Goal: Use online tool/utility

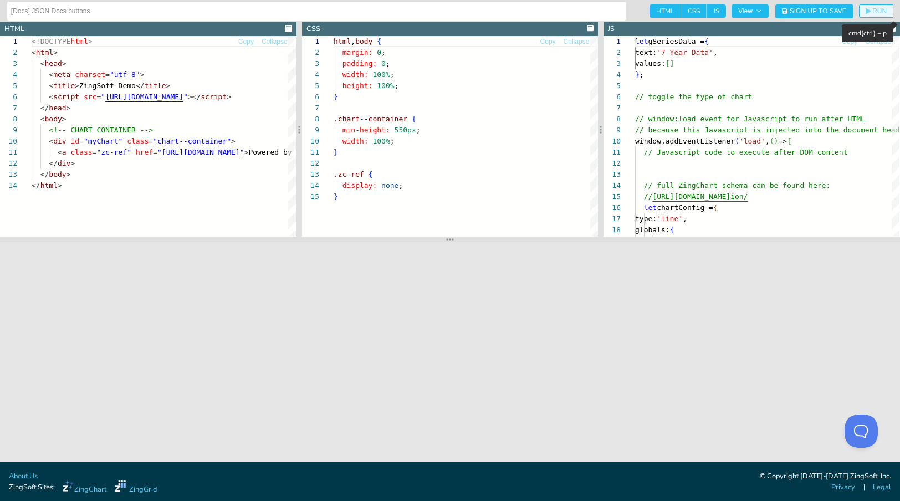
click at [864, 9] on button "RUN" at bounding box center [876, 10] width 34 height 13
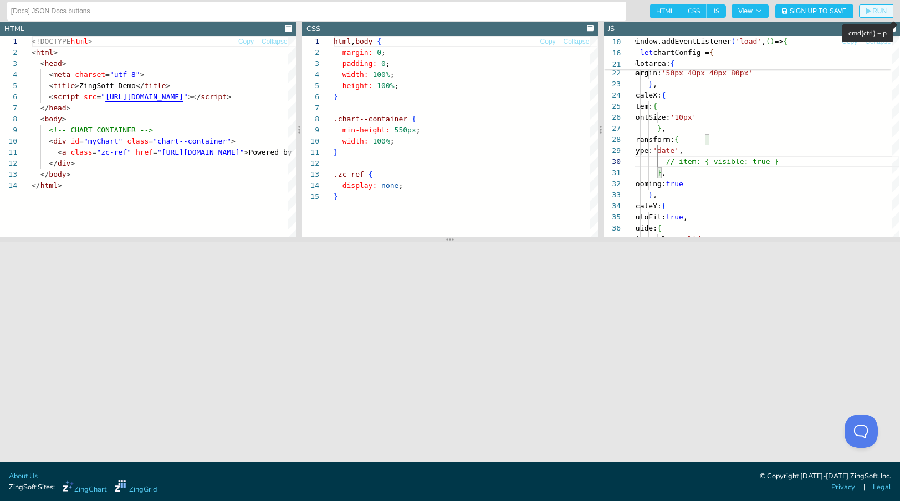
click at [872, 10] on span "RUN" at bounding box center [879, 11] width 14 height 7
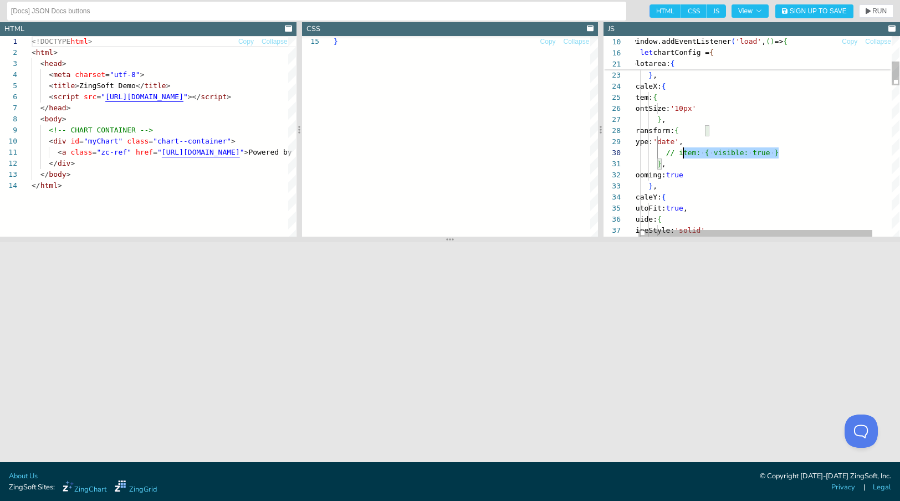
scroll to position [100, 0]
drag, startPoint x: 781, startPoint y: 154, endPoint x: 612, endPoint y: 150, distance: 169.0
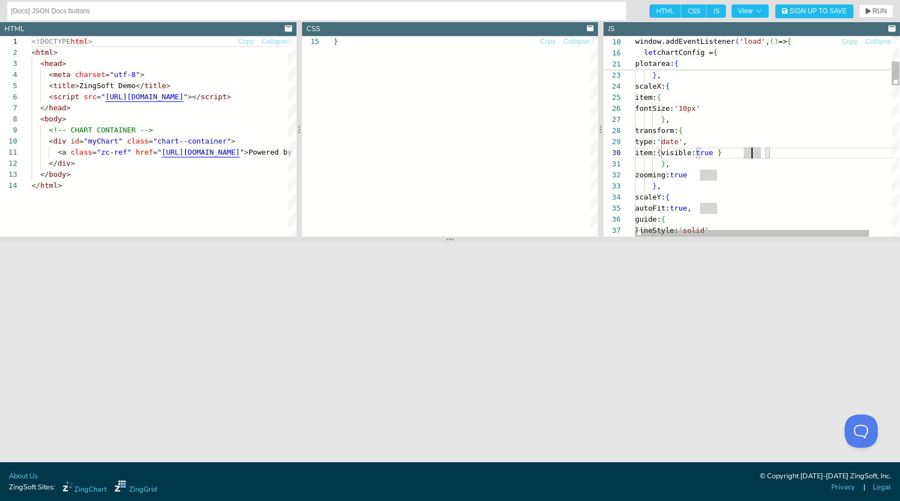
scroll to position [100, 126]
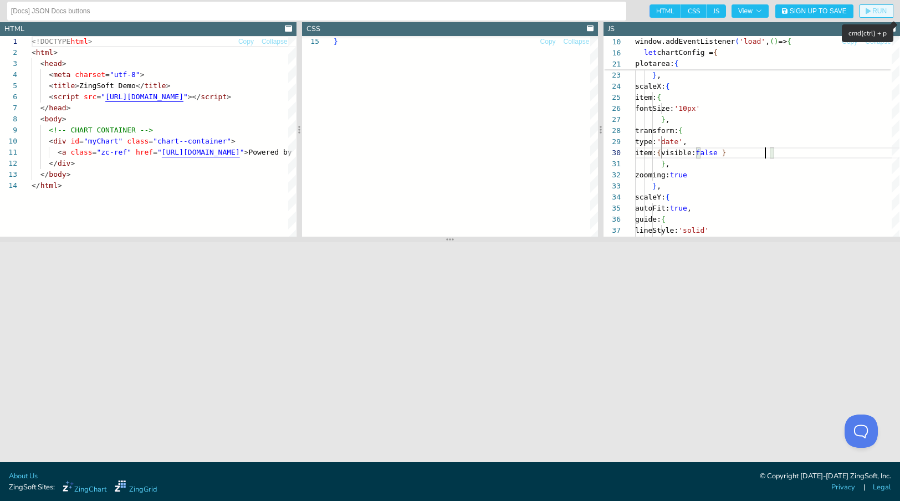
click at [873, 9] on span "RUN" at bounding box center [879, 11] width 14 height 7
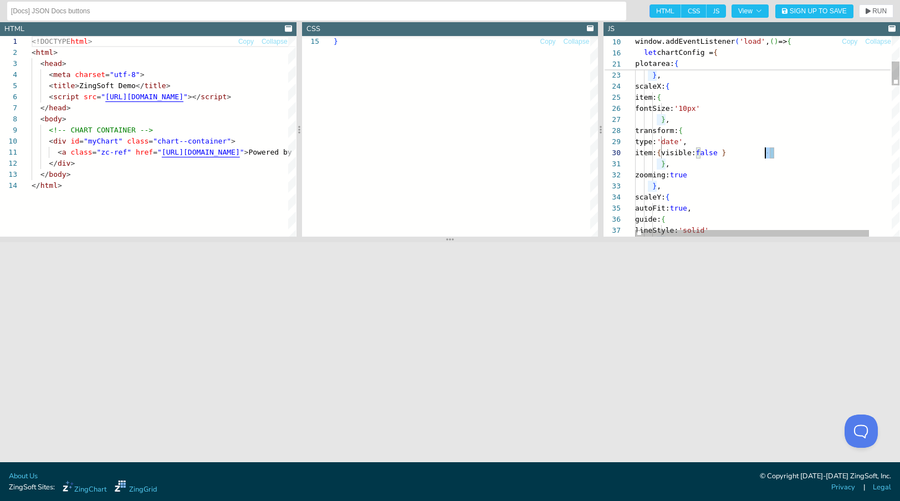
scroll to position [100, 0]
drag, startPoint x: 778, startPoint y: 151, endPoint x: 599, endPoint y: 147, distance: 178.4
click at [599, 147] on section "HTML Copy Collapse 1 2 3 4 5 6 7 8 9 10 11 12 13 14 <!DOCTYPE html > < html > <…" at bounding box center [450, 129] width 900 height 214
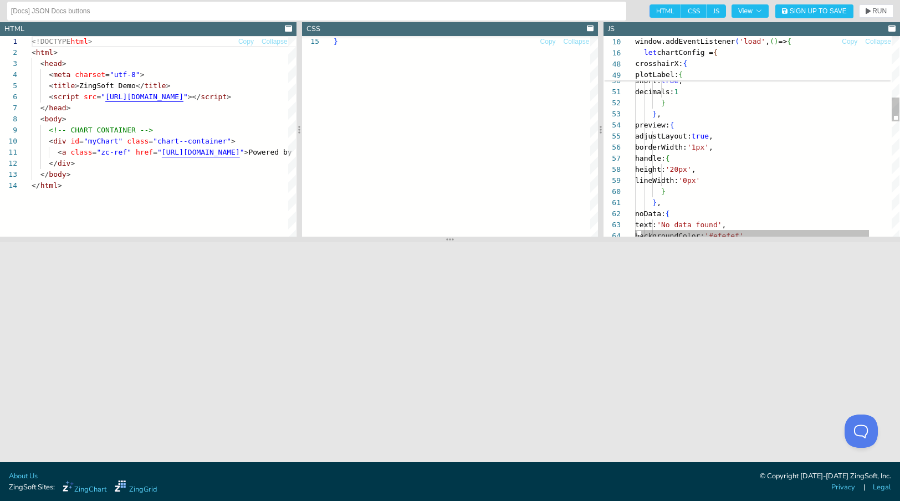
click at [672, 188] on div "short: true } , crosshairX: { plotLabel: { short: true , decimals: 1 } } , prev…" at bounding box center [780, 358] width 290 height 1652
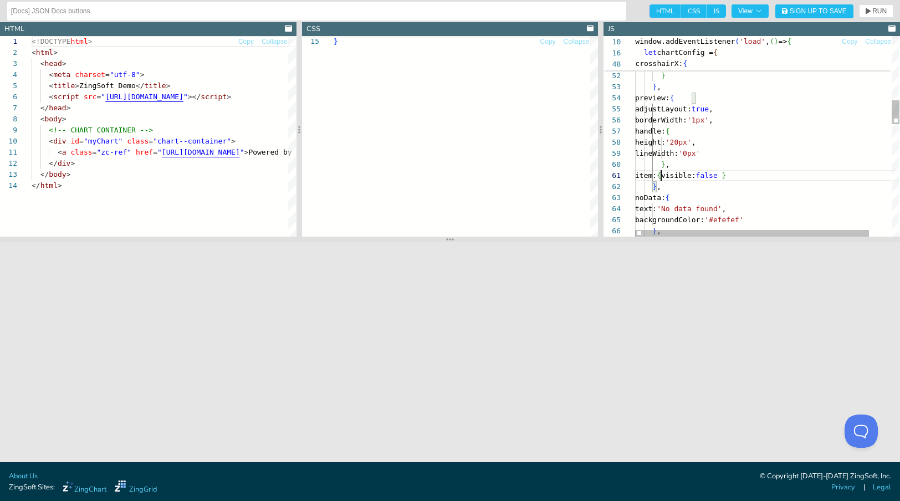
scroll to position [0, 26]
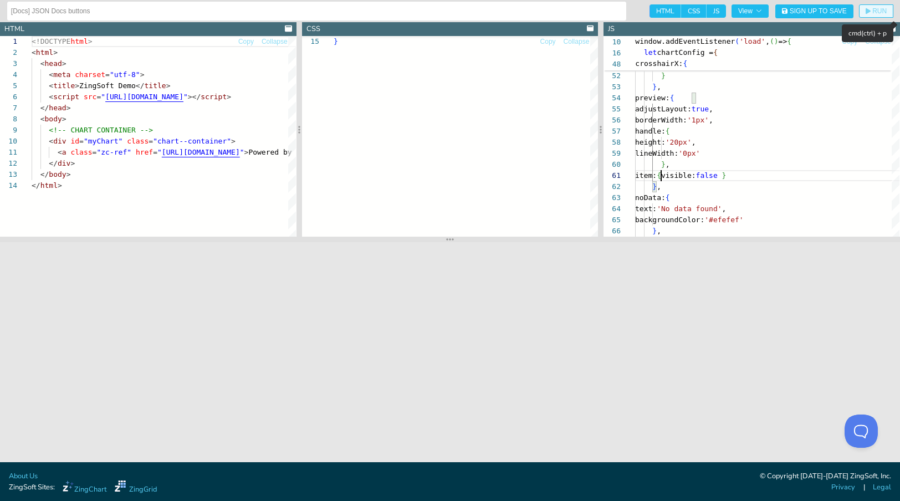
click at [880, 11] on span "RUN" at bounding box center [879, 11] width 14 height 7
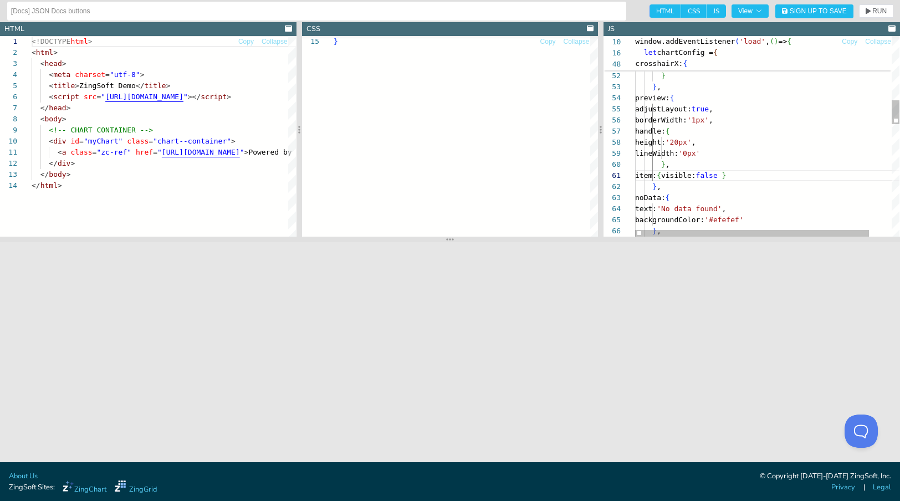
click at [673, 176] on div "crosshairX: { plotLabel: { short: true , decimals: 1 } } , preview: { adjustLay…" at bounding box center [780, 336] width 290 height 1663
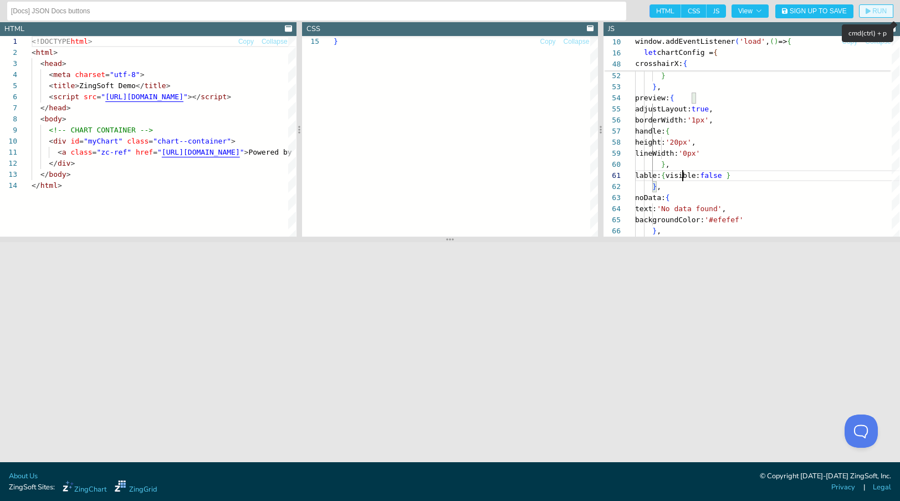
click at [882, 8] on span "RUN" at bounding box center [879, 11] width 14 height 7
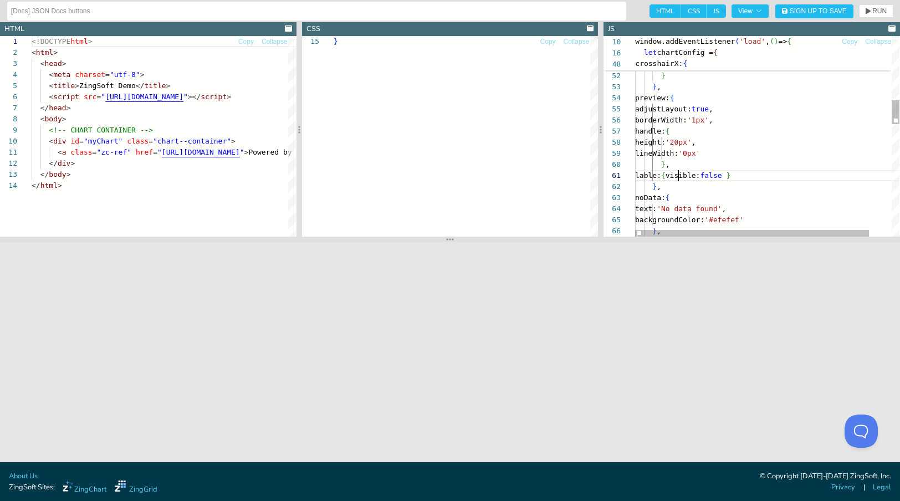
scroll to position [0, 43]
click at [677, 174] on div "crosshairX: { plotLabel: { short: true , decimals: 1 } } , preview: { adjustLay…" at bounding box center [780, 336] width 290 height 1663
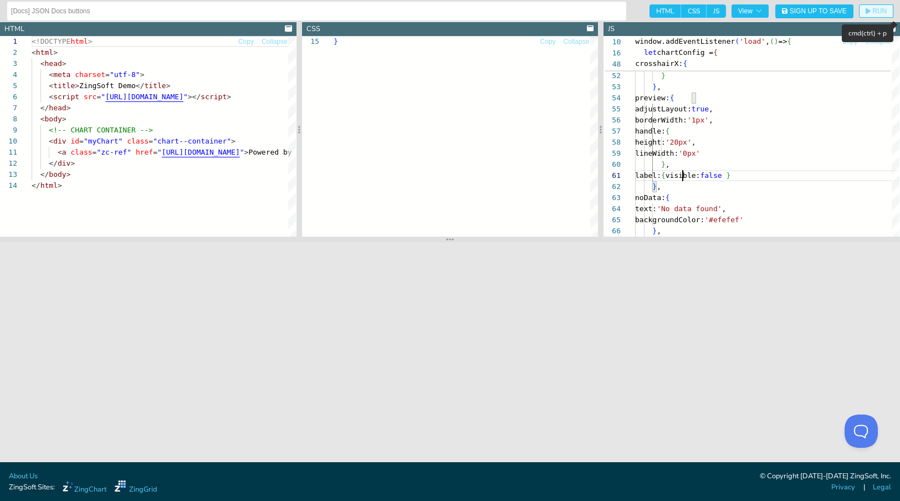
type textarea "label: { visible: false } }, noData: { text: 'No data found', backgroundColor: …"
click at [875, 13] on span "RUN" at bounding box center [879, 11] width 14 height 7
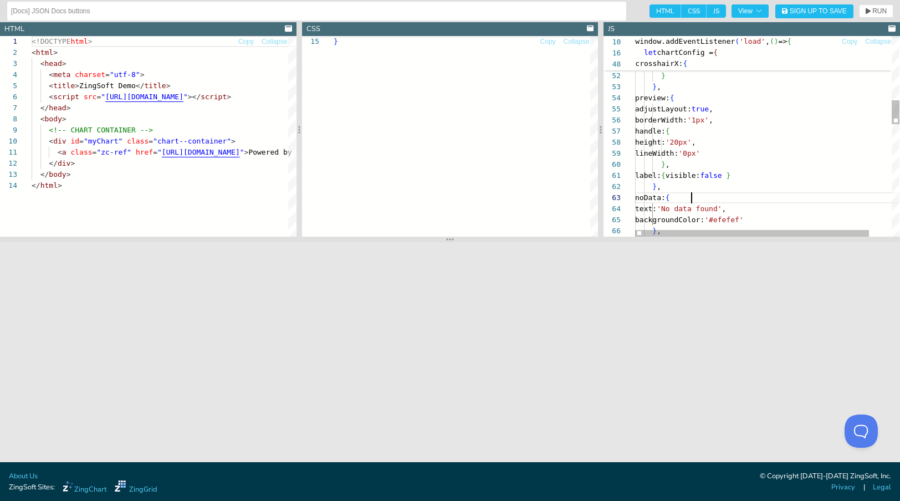
click at [765, 197] on div "crosshairX: { plotLabel: { short: true , decimals: 1 } } , preview: { adjustLay…" at bounding box center [780, 336] width 290 height 1663
